Goal: Book appointment/travel/reservation

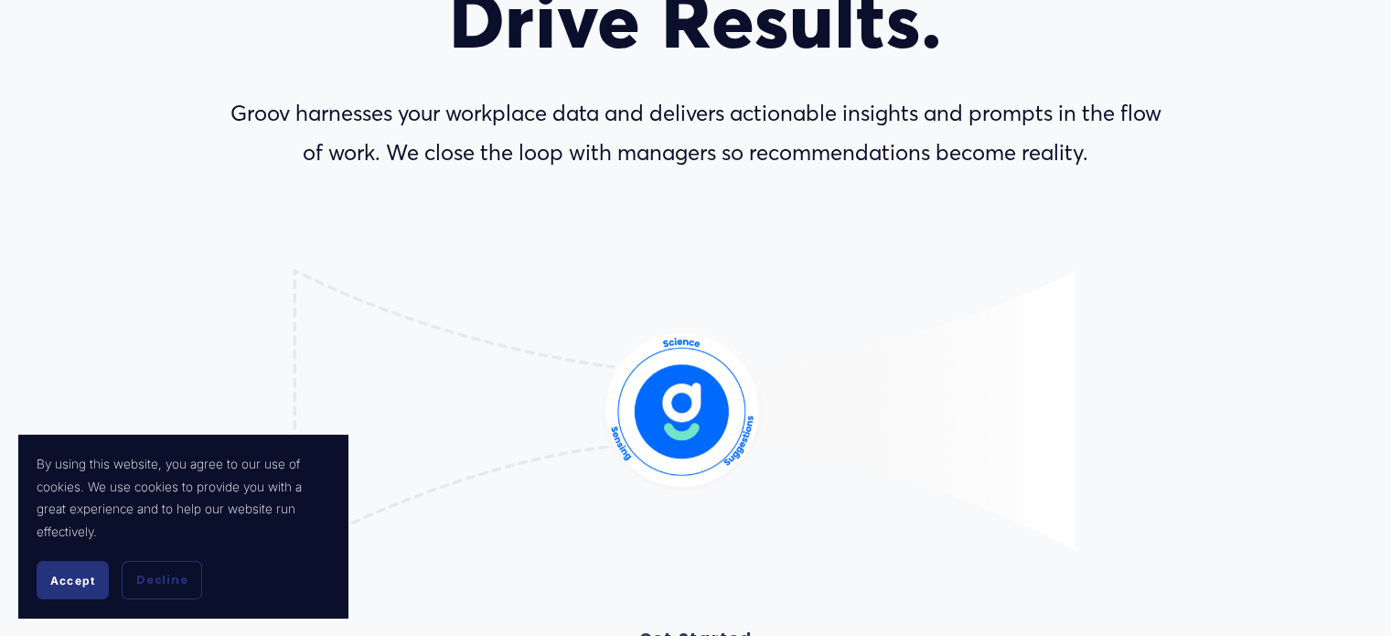
scroll to position [304, 0]
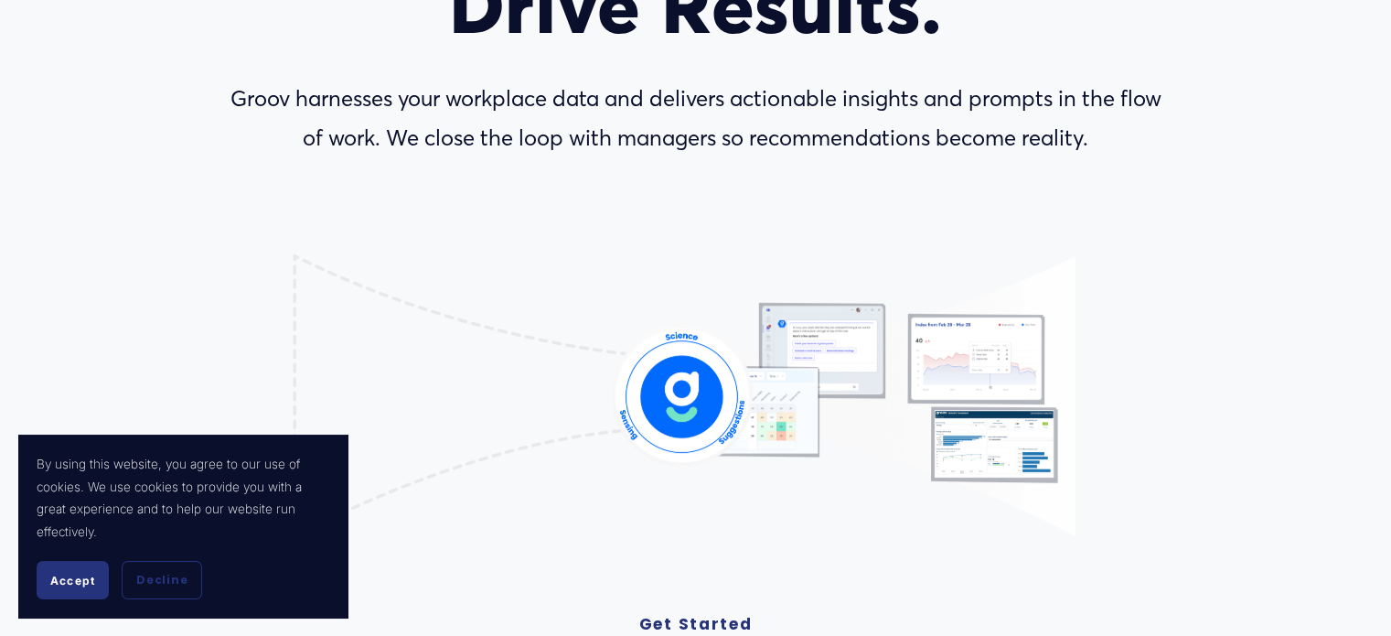
click at [693, 389] on image "Lottie animation" at bounding box center [683, 392] width 230 height 129
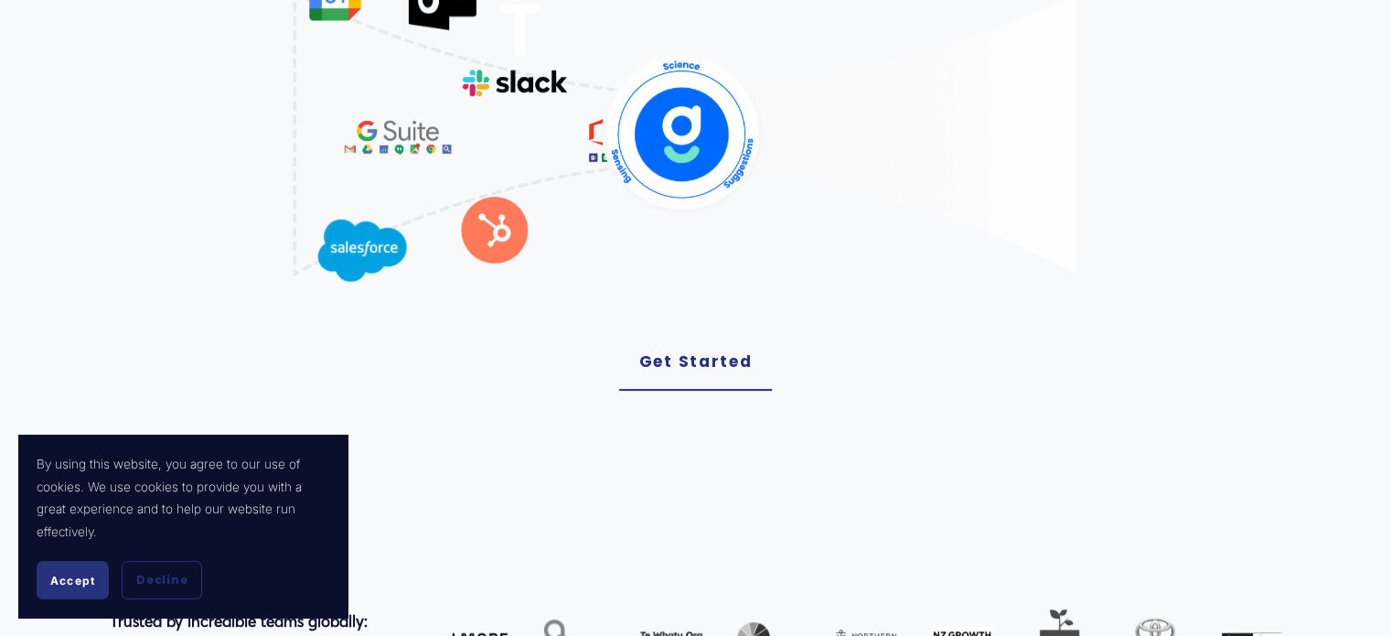
scroll to position [565, 0]
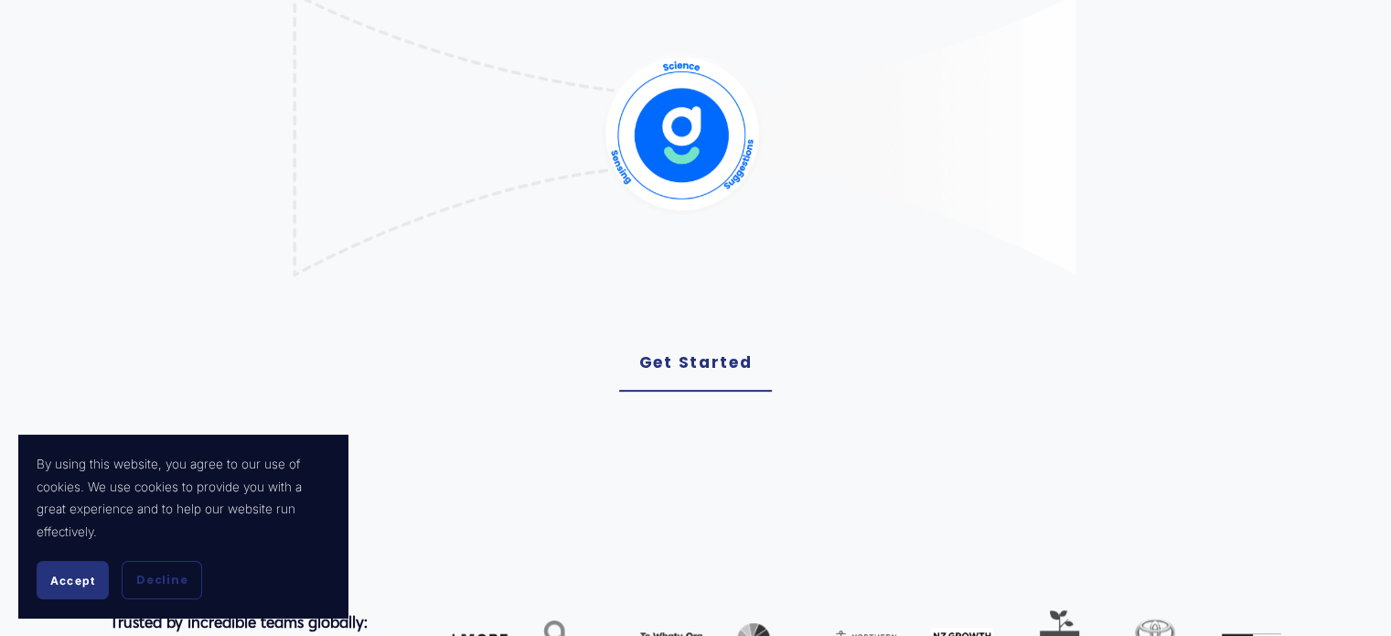
drag, startPoint x: 693, startPoint y: 389, endPoint x: 704, endPoint y: 364, distance: 27.0
click at [704, 364] on link "Get Started" at bounding box center [696, 363] width 154 height 57
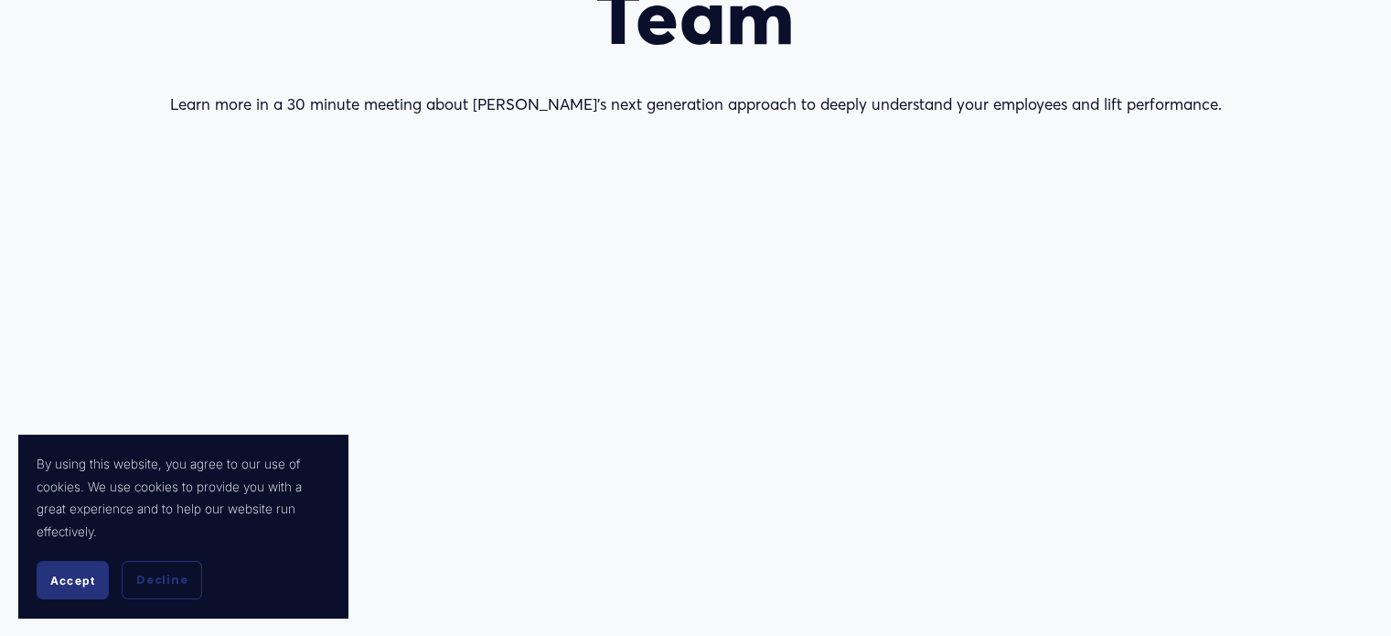
scroll to position [303, 0]
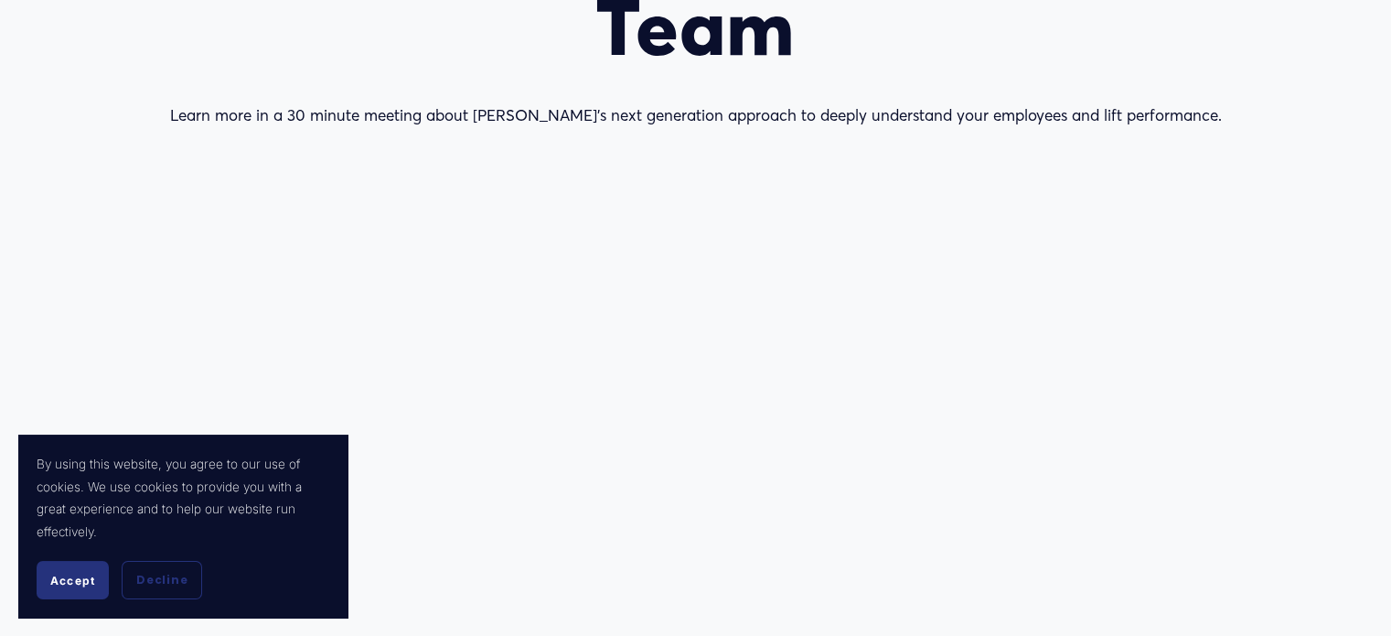
click at [80, 582] on span "Accept" at bounding box center [72, 581] width 45 height 14
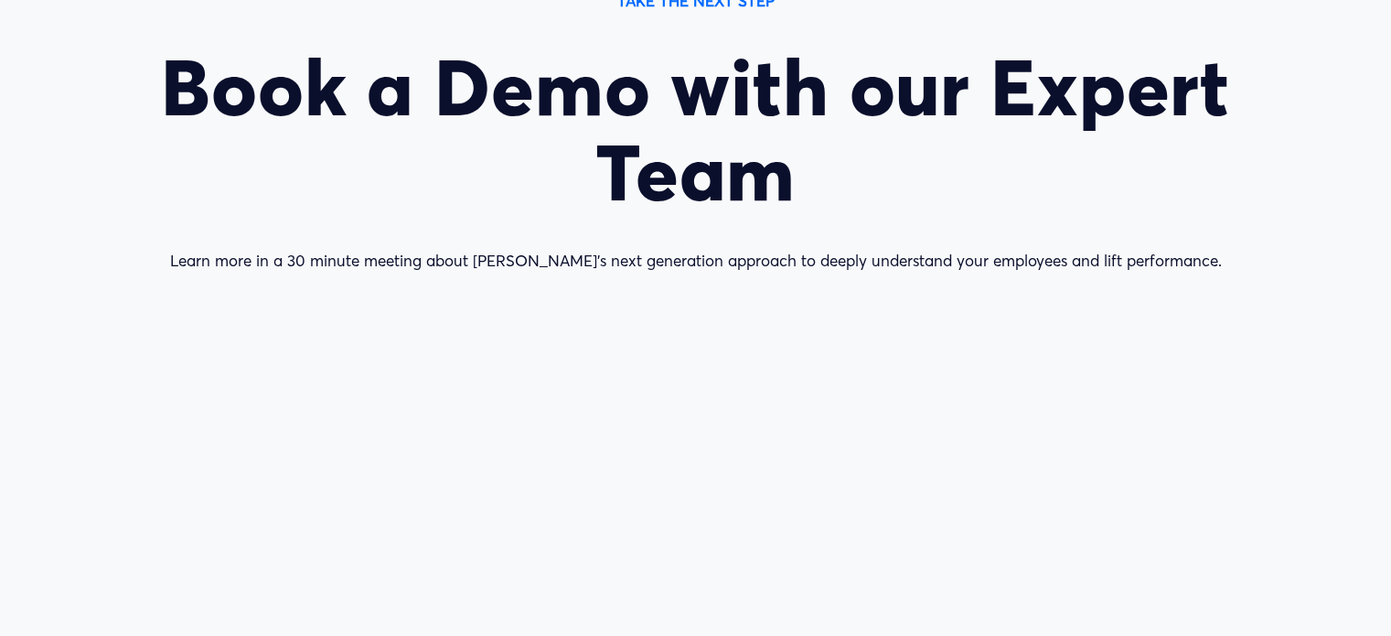
scroll to position [149, 0]
